Goal: Task Accomplishment & Management: Manage account settings

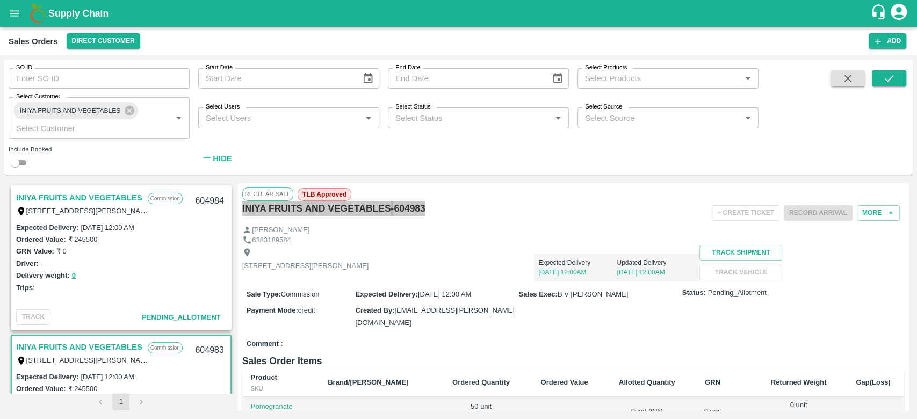
scroll to position [96, 0]
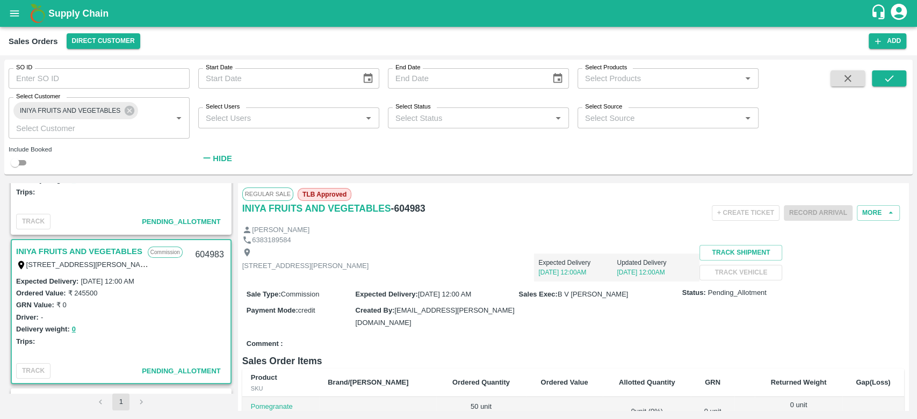
click at [886, 281] on div "TC/73, ANNA FRUITS MARKET KOYAMBEDU, Chennai, Chennai, TAMILNADU, 600092 Expect…" at bounding box center [573, 263] width 662 height 37
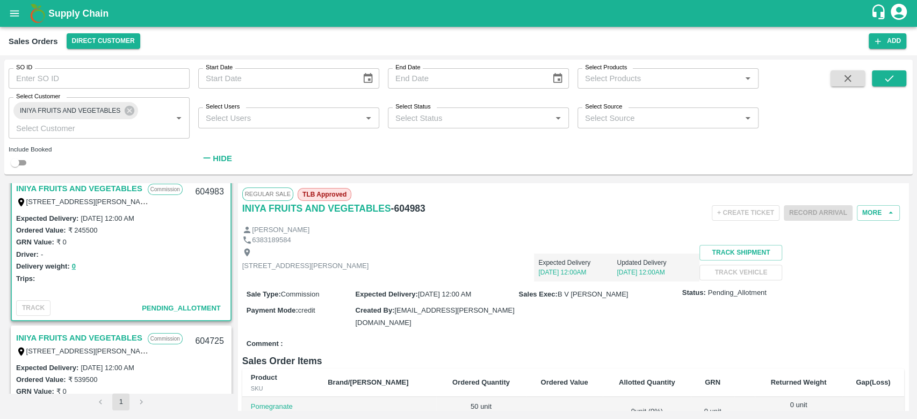
scroll to position [0, 0]
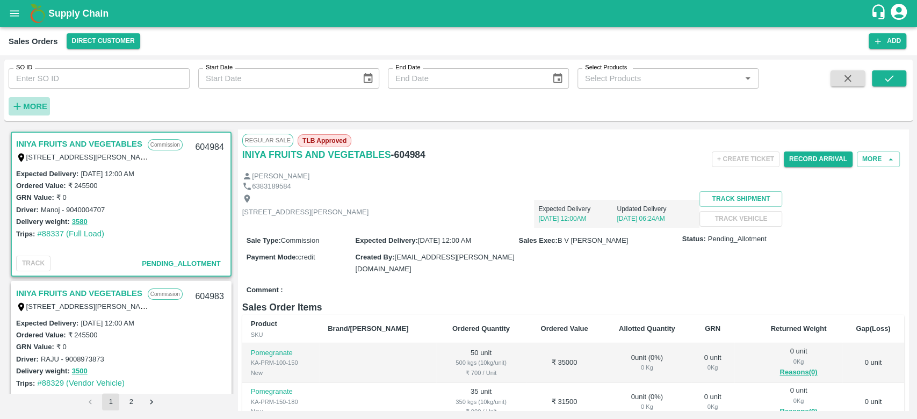
click at [30, 97] on button "More" at bounding box center [29, 106] width 41 height 18
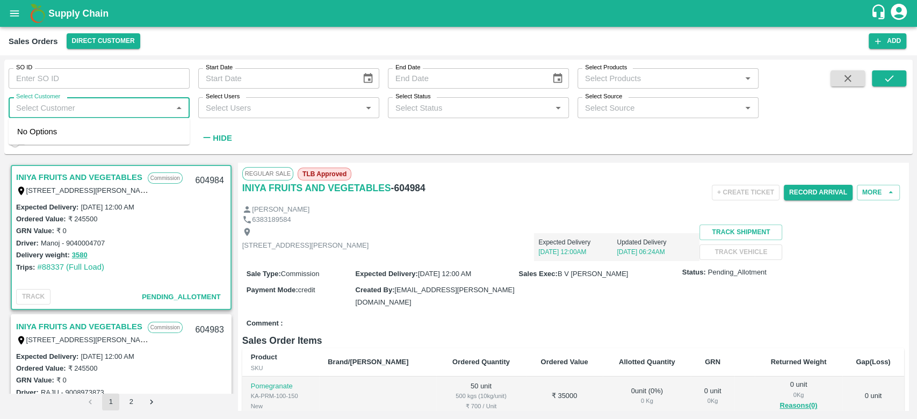
click at [31, 113] on input "Select Customer" at bounding box center [90, 107] width 157 height 14
type input "iniya"
click at [74, 176] on link "INIYA FRUITS AND VEGETABLES" at bounding box center [79, 177] width 126 height 14
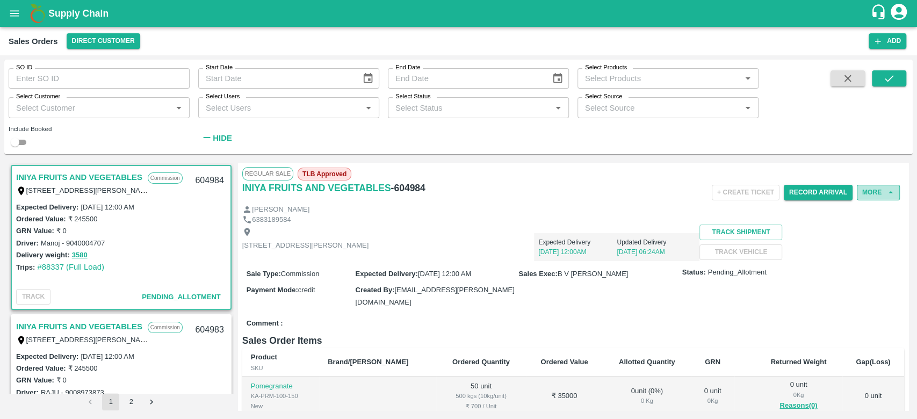
click at [870, 190] on button "More" at bounding box center [878, 193] width 43 height 16
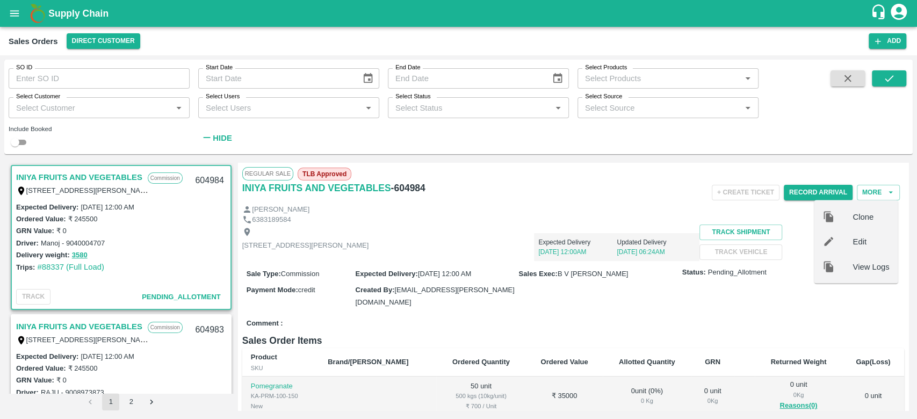
click at [576, 230] on div "Expected Delivery [DATE] 12:00AM Updated Delivery [DATE] 06:24AM" at bounding box center [533, 243] width 331 height 37
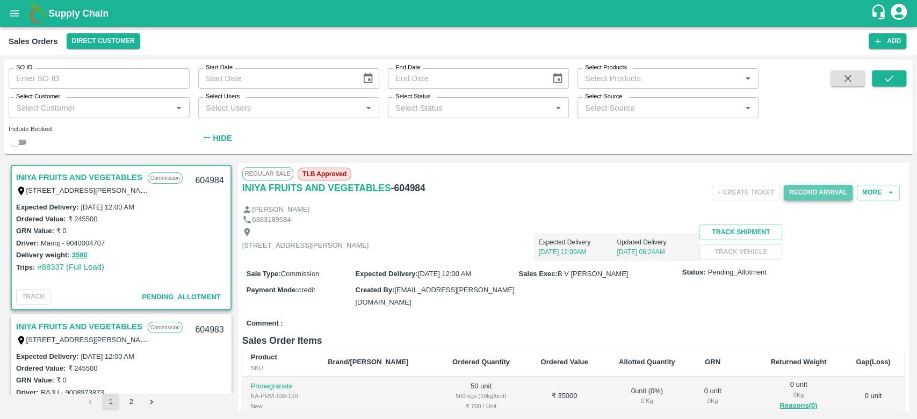
click at [827, 196] on button "Record Arrival" at bounding box center [818, 193] width 69 height 16
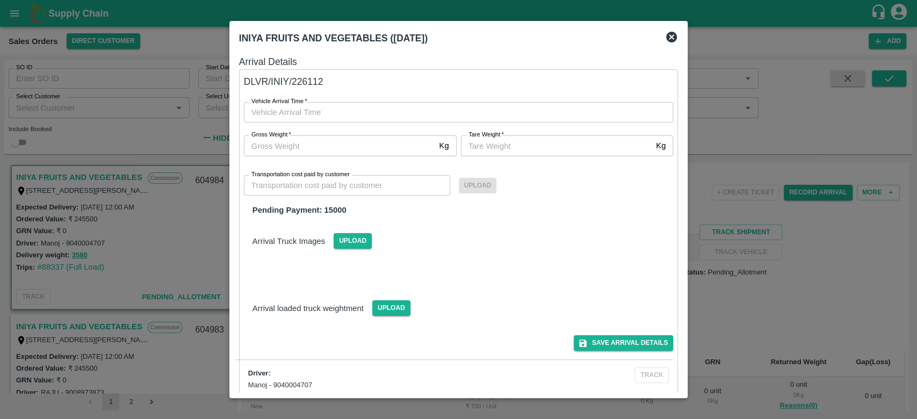
type input "DD/MM/YYYY hh:mm aa"
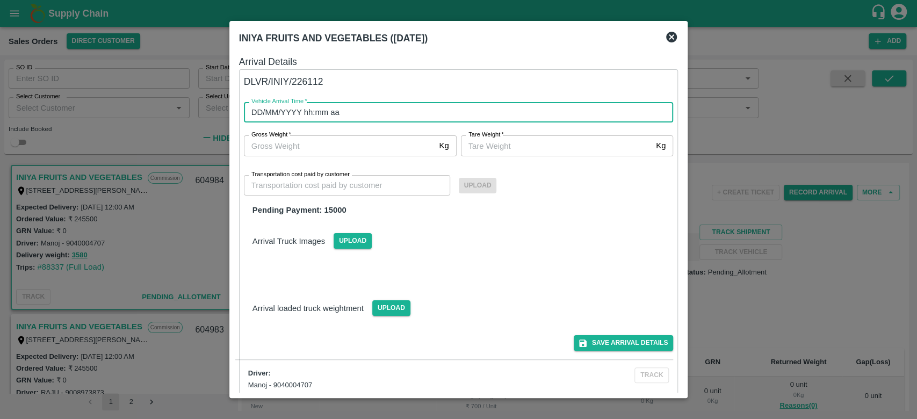
click at [289, 110] on input "DD/MM/YYYY hh:mm aa" at bounding box center [455, 112] width 422 height 20
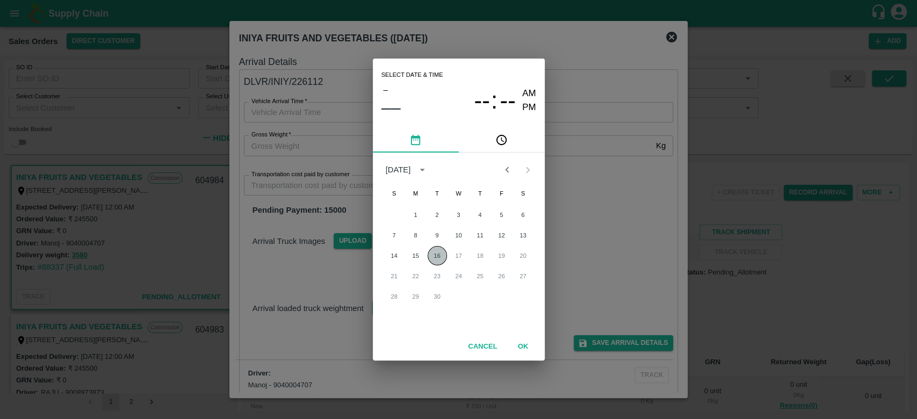
click at [434, 260] on button "16" at bounding box center [437, 255] width 19 height 19
type input "[DATE] 12:00 AM"
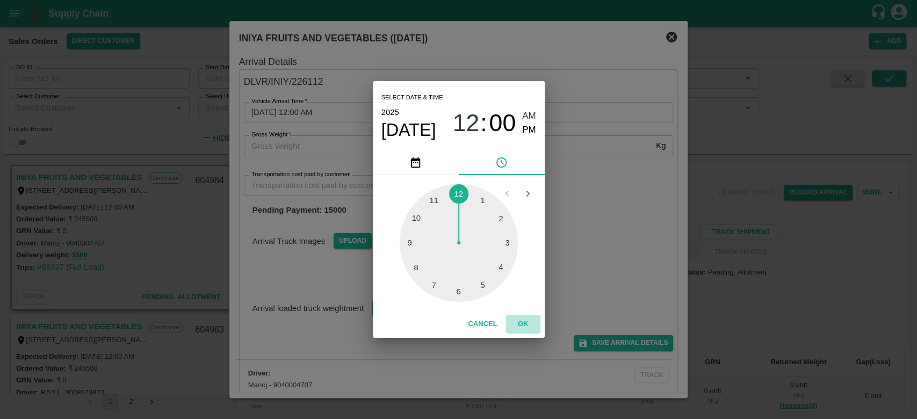
click at [529, 323] on button "OK" at bounding box center [523, 324] width 34 height 19
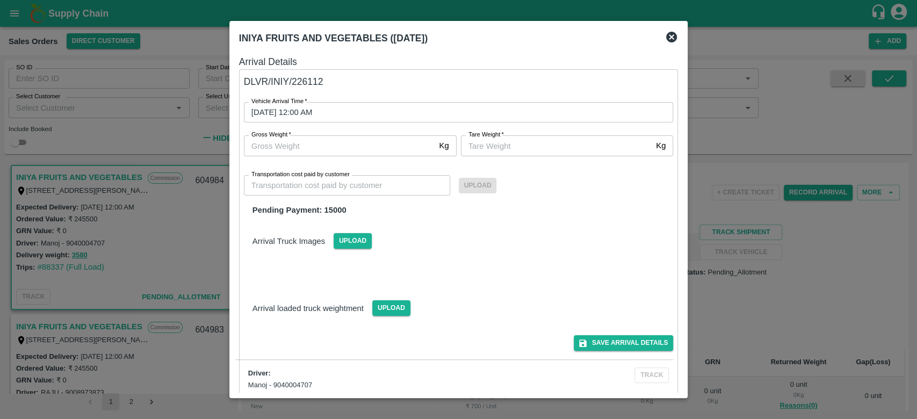
click at [669, 36] on icon at bounding box center [671, 37] width 11 height 11
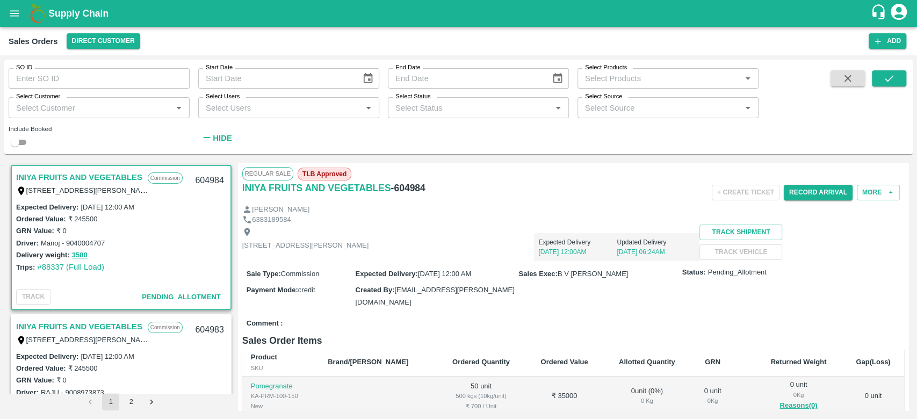
click at [796, 200] on div "Record Arrival" at bounding box center [818, 192] width 69 height 24
click at [804, 189] on button "Record Arrival" at bounding box center [818, 193] width 69 height 16
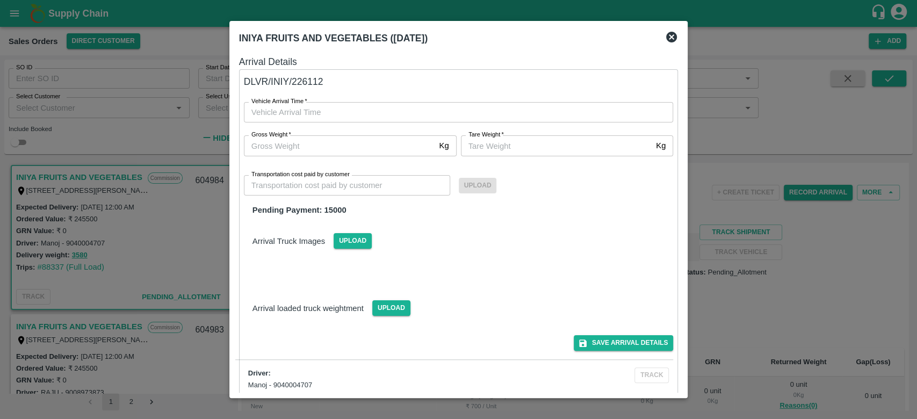
click at [291, 102] on label "Vehicle Arrival Time   *" at bounding box center [279, 101] width 56 height 9
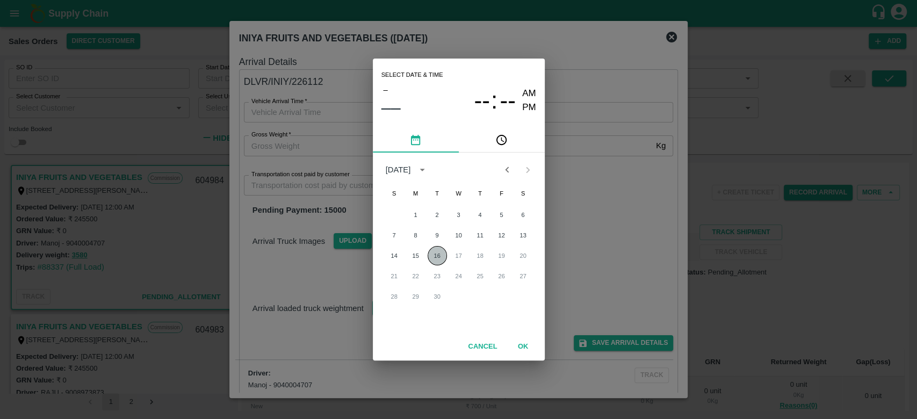
click at [432, 256] on button "16" at bounding box center [437, 255] width 19 height 19
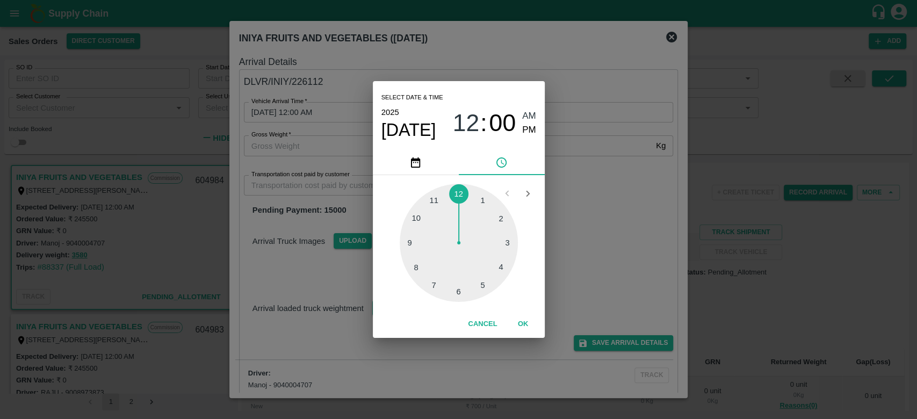
click at [435, 200] on div at bounding box center [459, 243] width 118 height 118
type input "[DATE] 11:00 AM"
click at [523, 327] on button "OK" at bounding box center [523, 324] width 34 height 19
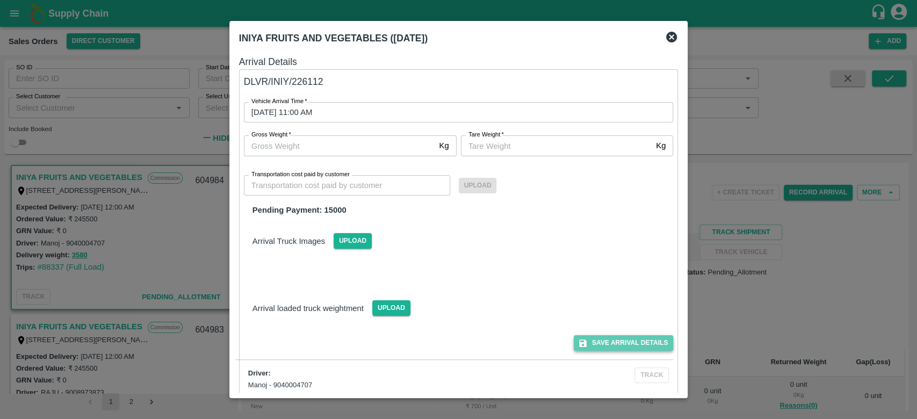
click at [618, 339] on button "Save Arrival Details" at bounding box center [623, 343] width 99 height 16
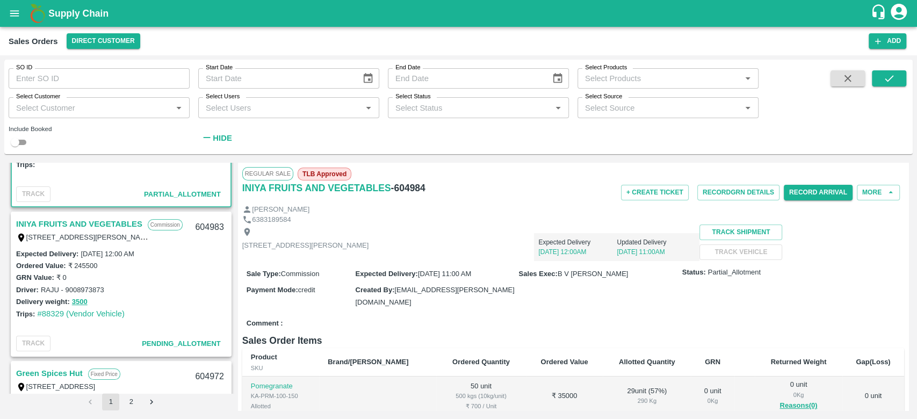
scroll to position [118, 0]
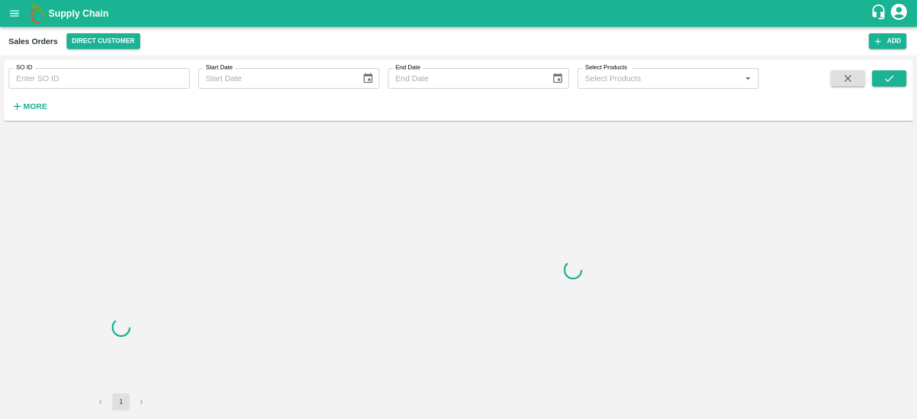
click at [42, 114] on button "More" at bounding box center [29, 106] width 41 height 18
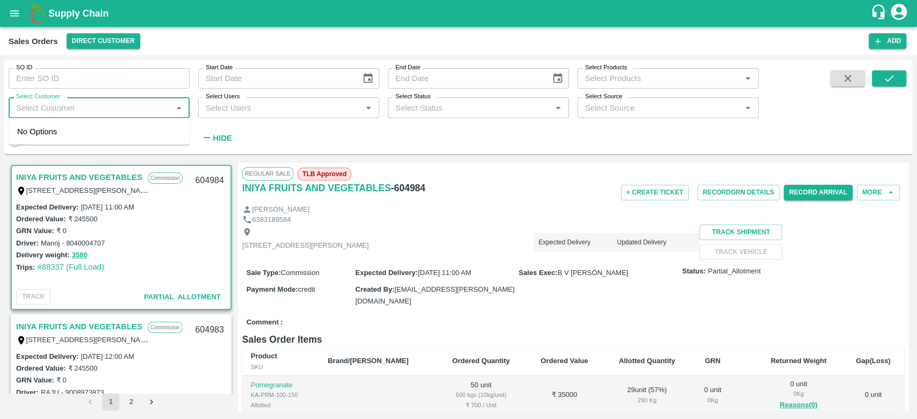
click at [42, 114] on input "Select Customer" at bounding box center [90, 107] width 157 height 14
type input "iniya"
click at [384, 278] on label "Expected Delivery :" at bounding box center [386, 274] width 62 height 8
click at [179, 55] on div "SO ID SO ID Start Date Start Date End Date End Date Select Products Select Prod…" at bounding box center [458, 237] width 917 height 364
drag, startPoint x: 179, startPoint y: 55, endPoint x: 529, endPoint y: 279, distance: 415.1
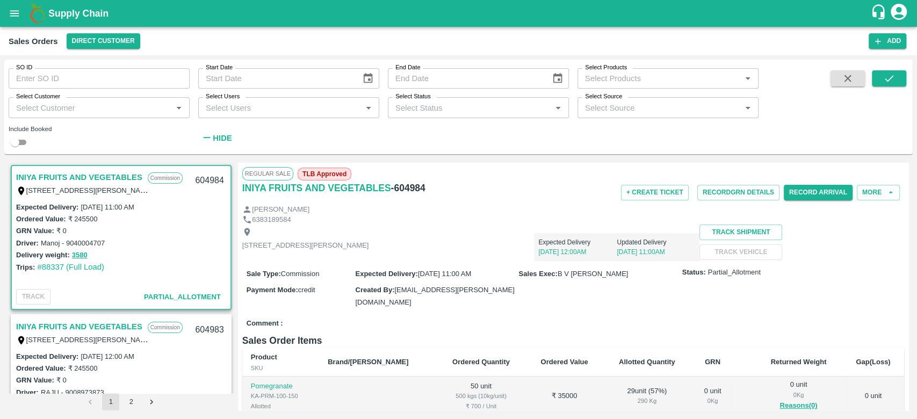
click at [529, 261] on div "TC/73, ANNA FRUITS MARKET KOYAMBEDU, Chennai, Chennai, TAMILNADU, 600092 Expect…" at bounding box center [573, 243] width 662 height 37
